Goal: Task Accomplishment & Management: Complete application form

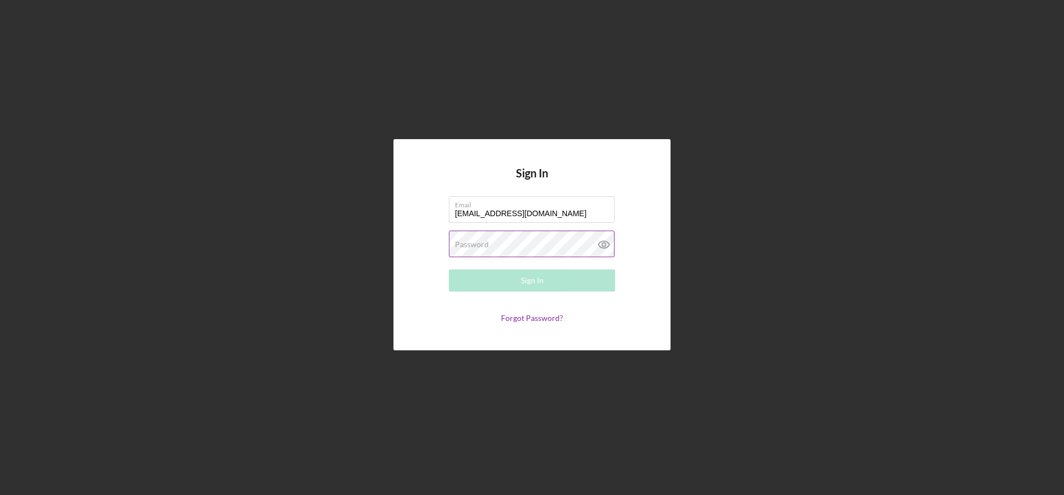
type input "[EMAIL_ADDRESS][DOMAIN_NAME]"
click at [482, 245] on label "Password" at bounding box center [472, 244] width 34 height 9
click at [502, 278] on button "Sign In" at bounding box center [532, 280] width 166 height 22
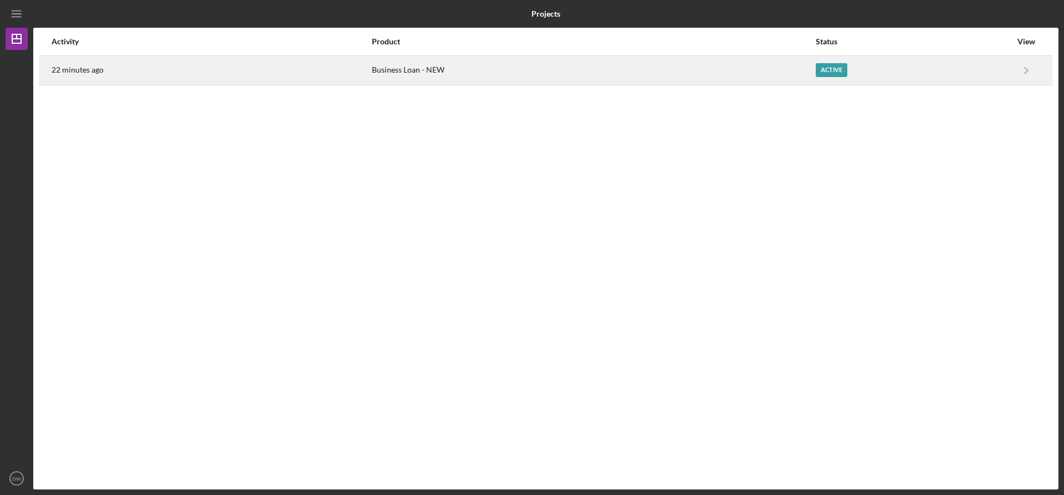
click at [785, 70] on div "Business Loan - NEW" at bounding box center [593, 71] width 443 height 28
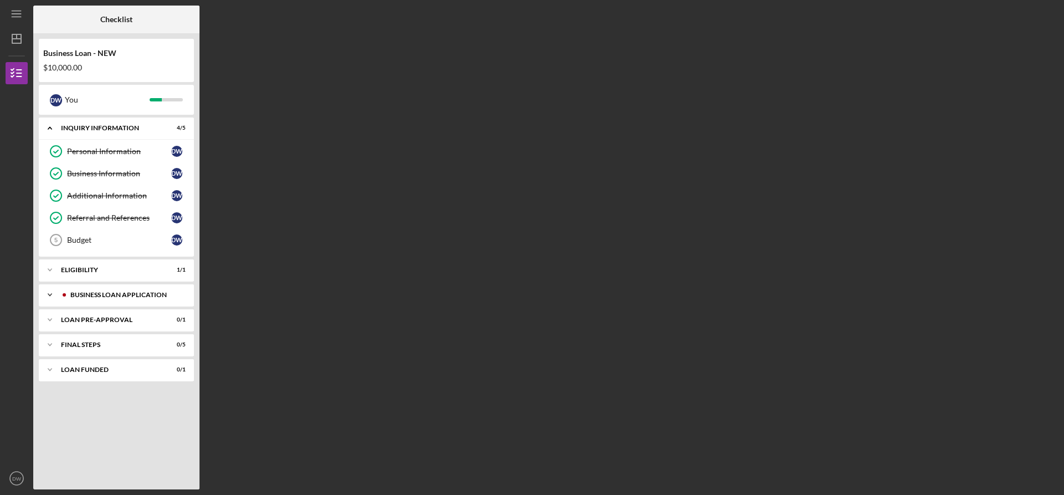
click at [110, 289] on div "Icon/Expander BUSINESS LOAN APPLICATION 8 / 23" at bounding box center [116, 295] width 155 height 22
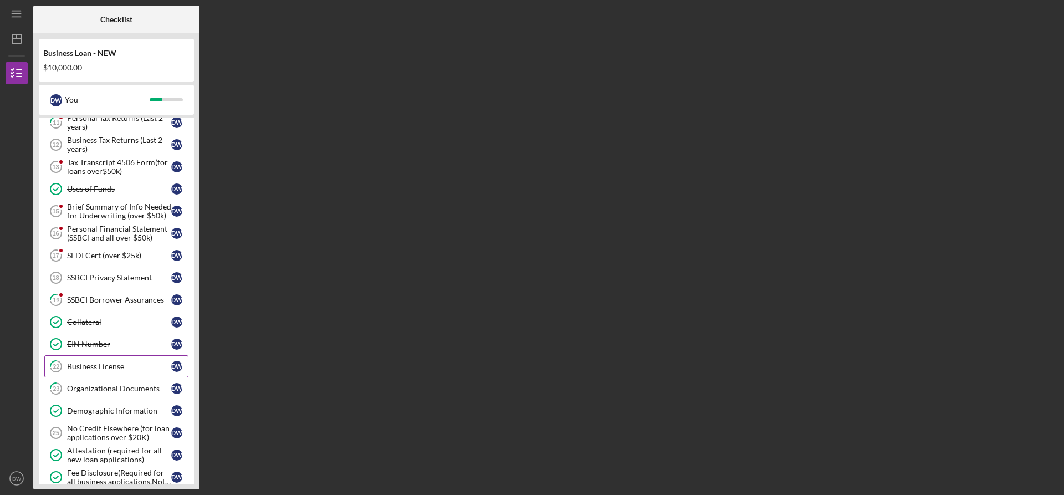
scroll to position [332, 0]
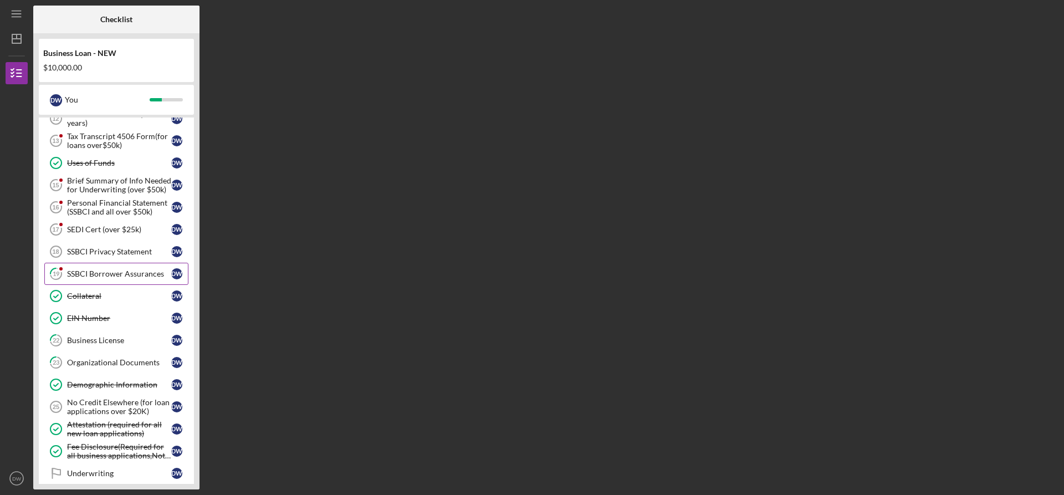
click at [111, 271] on div "SSBCI Borrower Assurances" at bounding box center [119, 273] width 104 height 9
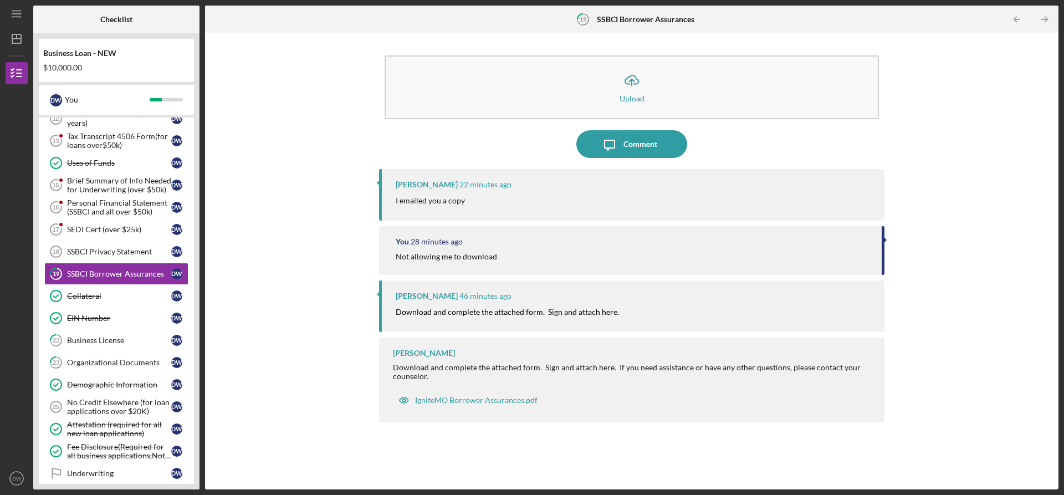
click at [6, 6] on div "Icon/Menu" at bounding box center [17, 14] width 22 height 28
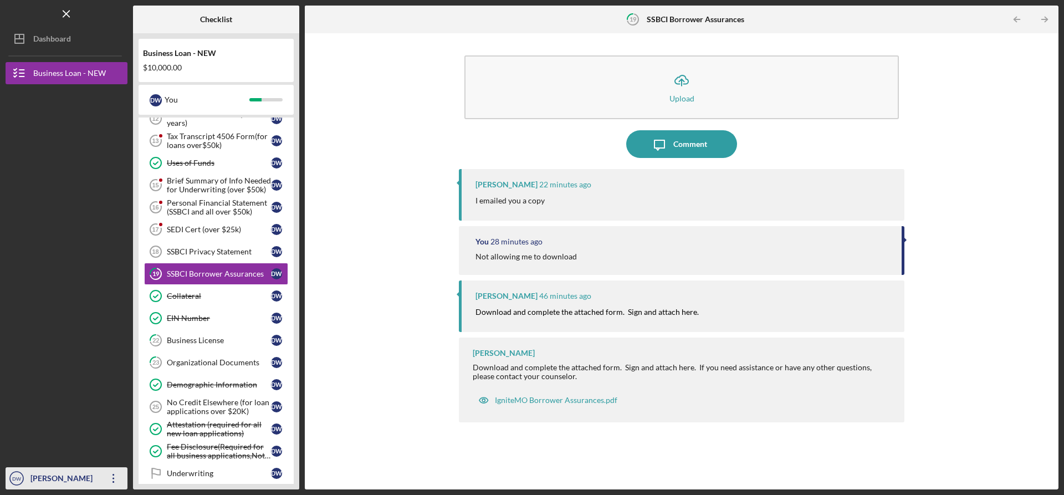
click at [110, 480] on icon "Icon/Overflow" at bounding box center [114, 478] width 28 height 28
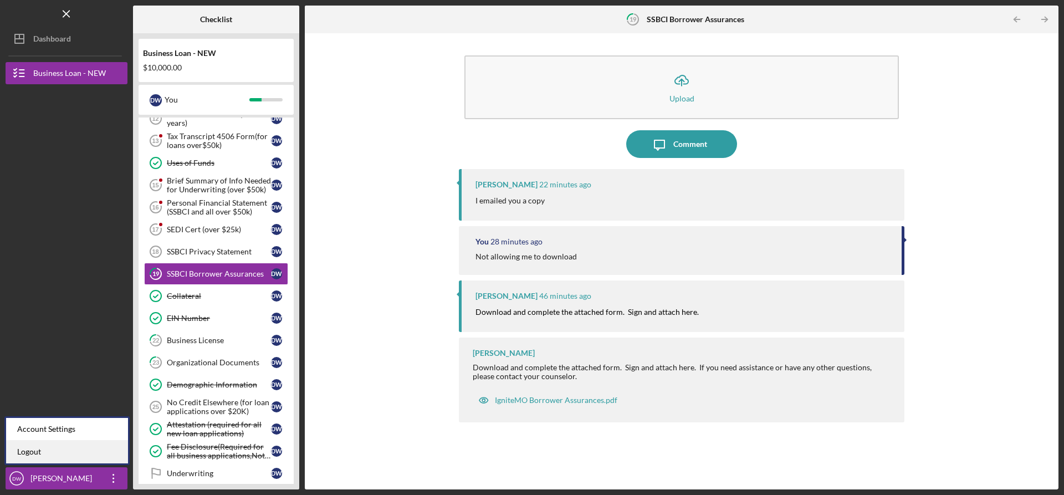
click at [49, 454] on link "Logout" at bounding box center [67, 452] width 122 height 23
